Goal: Find specific page/section: Find specific page/section

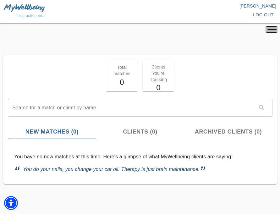
click at [270, 27] on icon "button" at bounding box center [272, 29] width 12 height 7
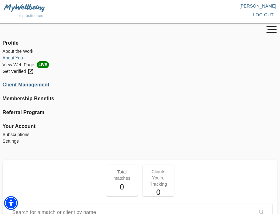
click at [12, 58] on li "About You" at bounding box center [140, 58] width 275 height 7
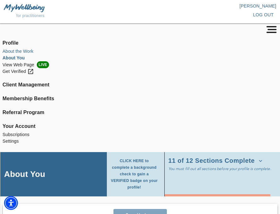
click at [8, 54] on li "About the Work" at bounding box center [140, 51] width 275 height 7
